Goal: Task Accomplishment & Management: Use online tool/utility

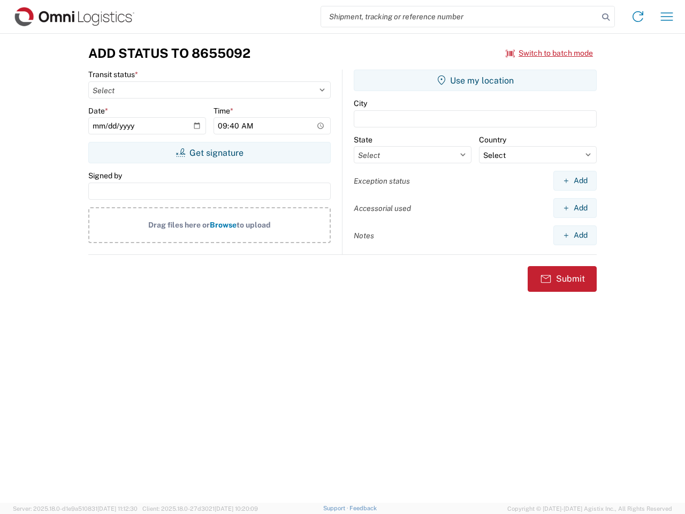
click at [460, 17] on input "search" at bounding box center [459, 16] width 277 height 20
click at [606, 17] on icon at bounding box center [605, 17] width 15 height 15
click at [638, 17] on icon at bounding box center [637, 16] width 17 height 17
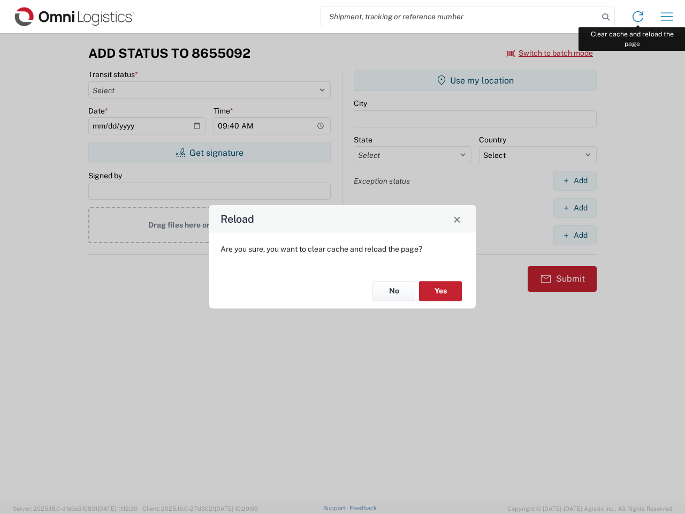
click at [667, 17] on div "Reload Are you sure, you want to clear cache and reload the page? No Yes" at bounding box center [342, 257] width 685 height 514
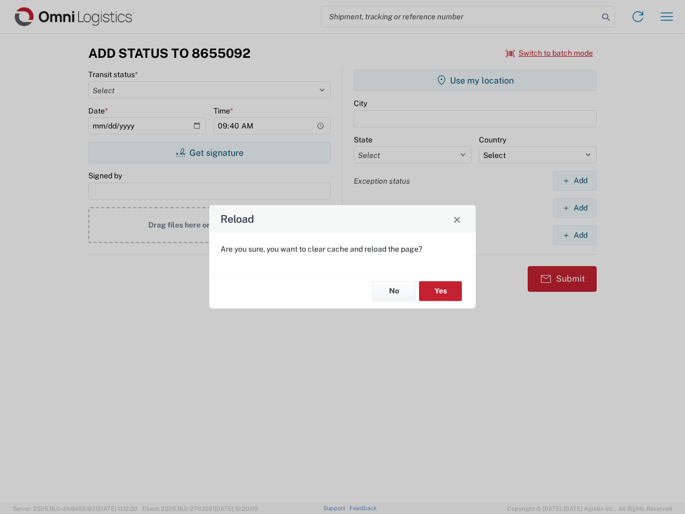
click at [549, 53] on div "Reload Are you sure, you want to clear cache and reload the page? No Yes" at bounding box center [342, 257] width 685 height 514
click at [209, 152] on div "Reload Are you sure, you want to clear cache and reload the page? No Yes" at bounding box center [342, 257] width 685 height 514
click at [475, 80] on div "Reload Are you sure, you want to clear cache and reload the page? No Yes" at bounding box center [342, 257] width 685 height 514
click at [575, 180] on div "Reload Are you sure, you want to clear cache and reload the page? No Yes" at bounding box center [342, 257] width 685 height 514
click at [575, 208] on div "Reload Are you sure, you want to clear cache and reload the page? No Yes" at bounding box center [342, 257] width 685 height 514
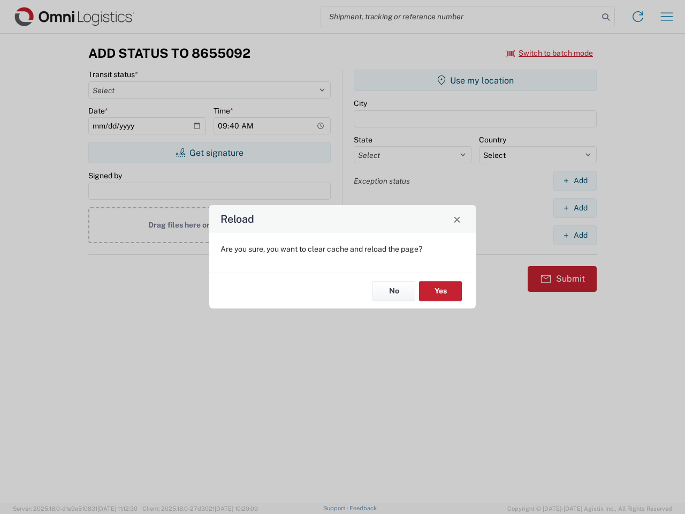
click at [575, 235] on div "Reload Are you sure, you want to clear cache and reload the page? No Yes" at bounding box center [342, 257] width 685 height 514
